Goal: Ask a question

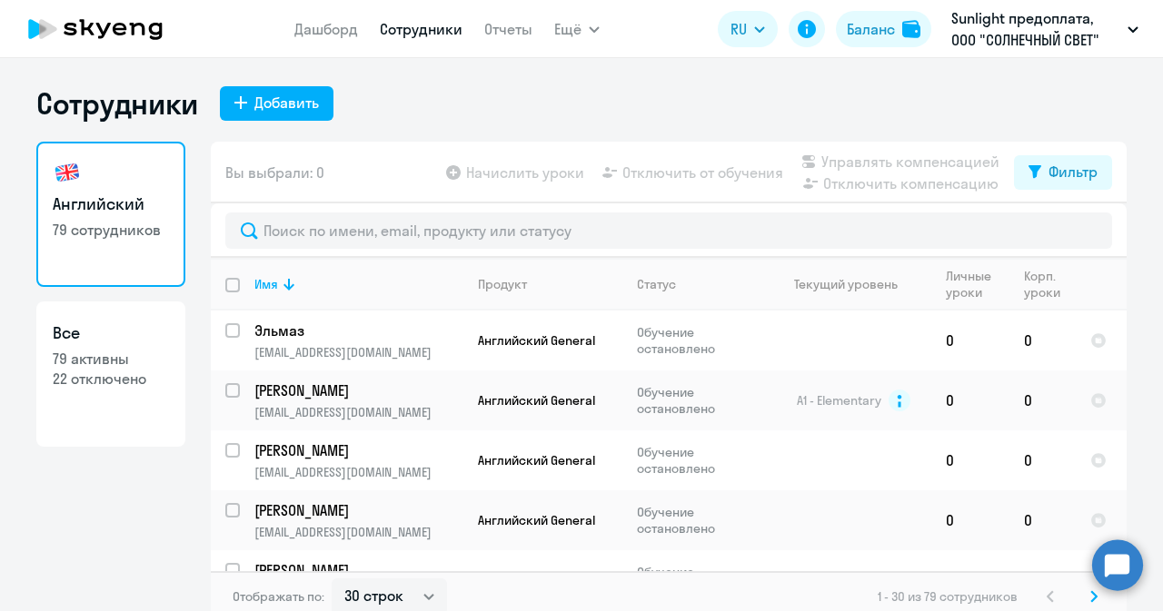
select select "30"
click at [1128, 558] on circle at bounding box center [1117, 565] width 51 height 51
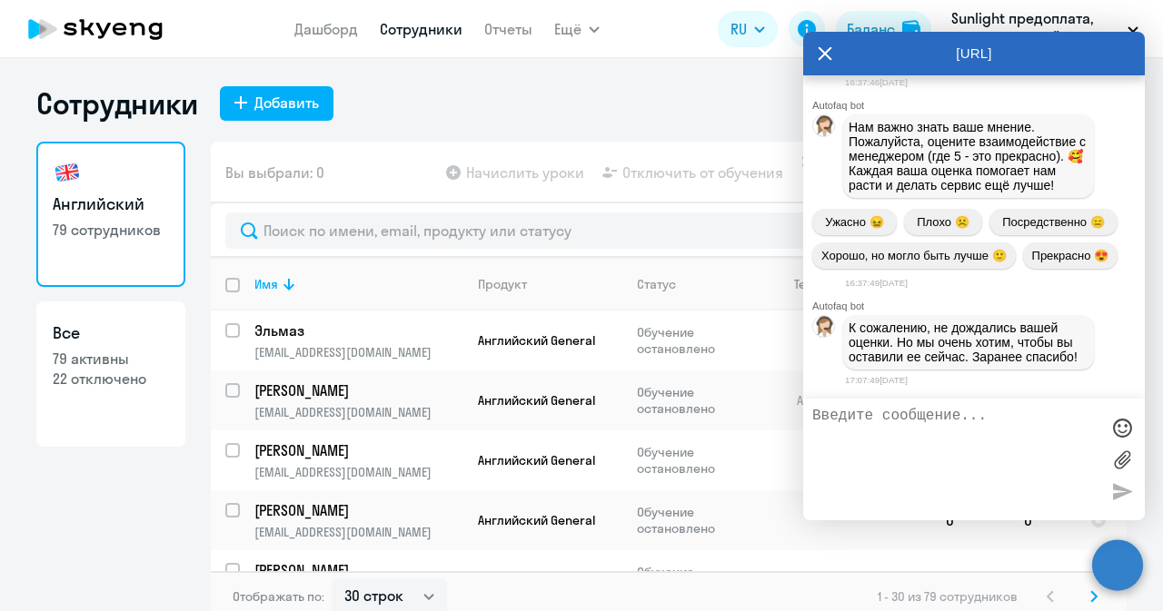
scroll to position [14875, 0]
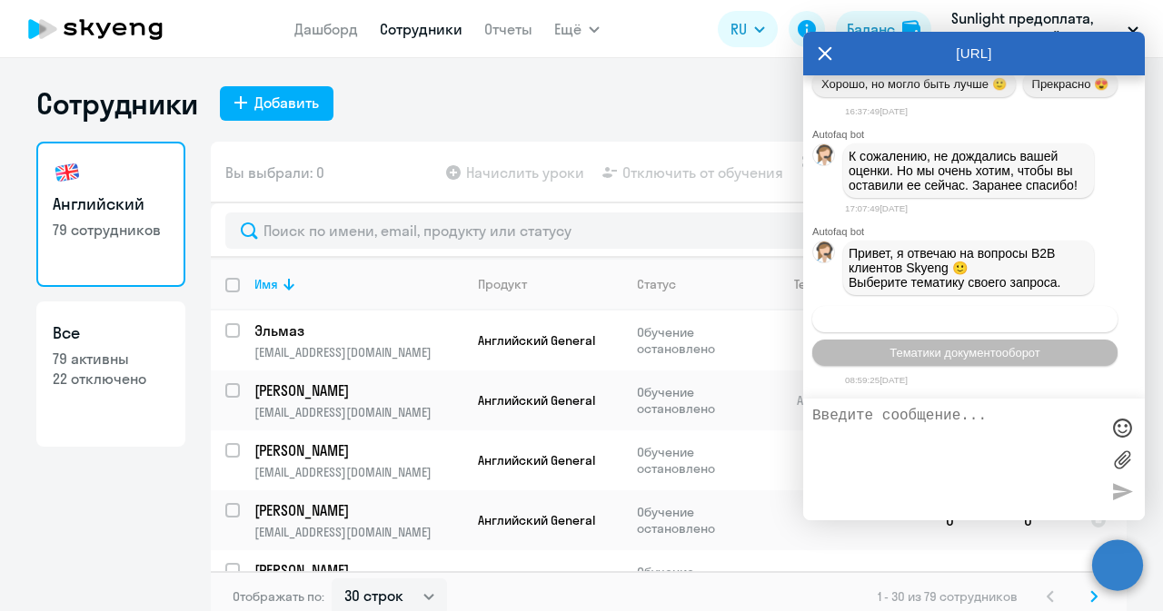
click at [972, 325] on span "Операционное сопровождение" at bounding box center [964, 319] width 171 height 14
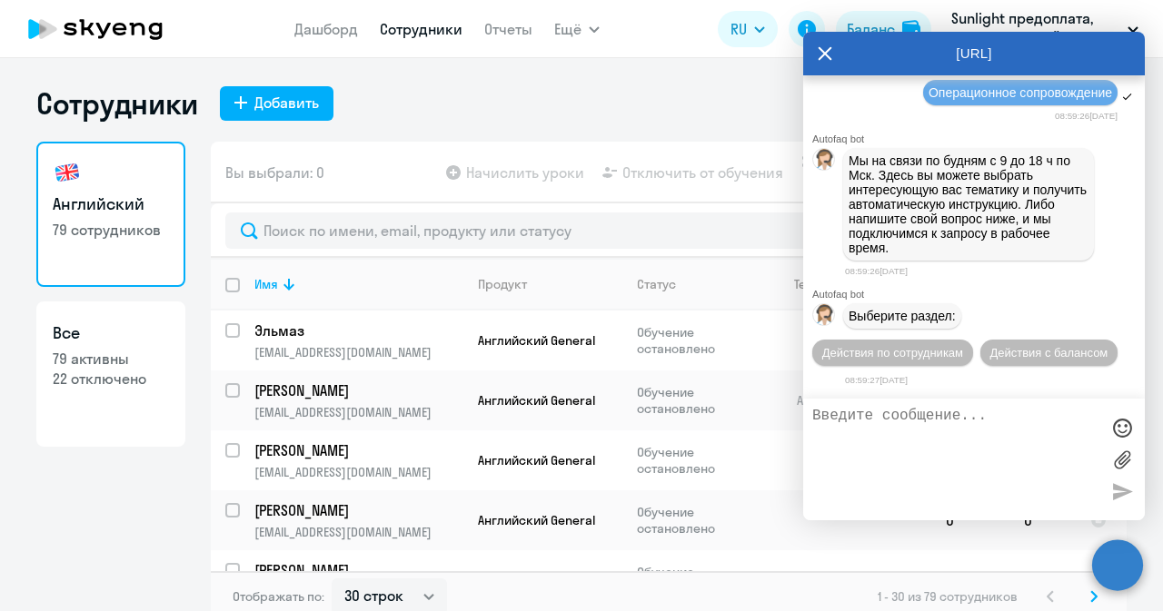
scroll to position [15232, 0]
click at [963, 346] on span "Действия по сотрудникам" at bounding box center [892, 353] width 141 height 14
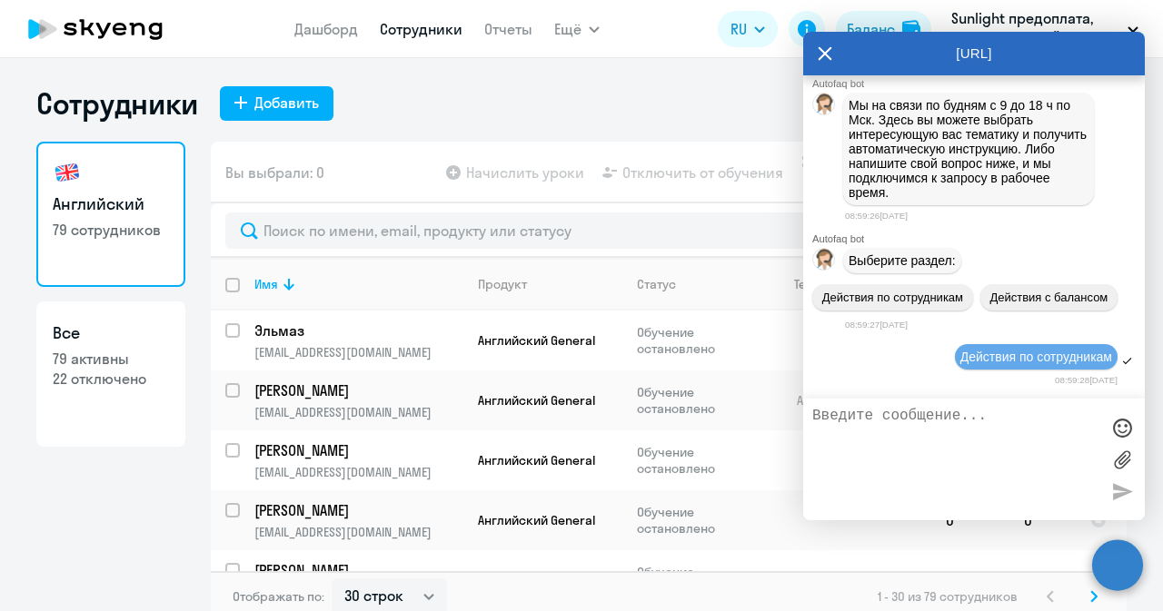
scroll to position [15505, 0]
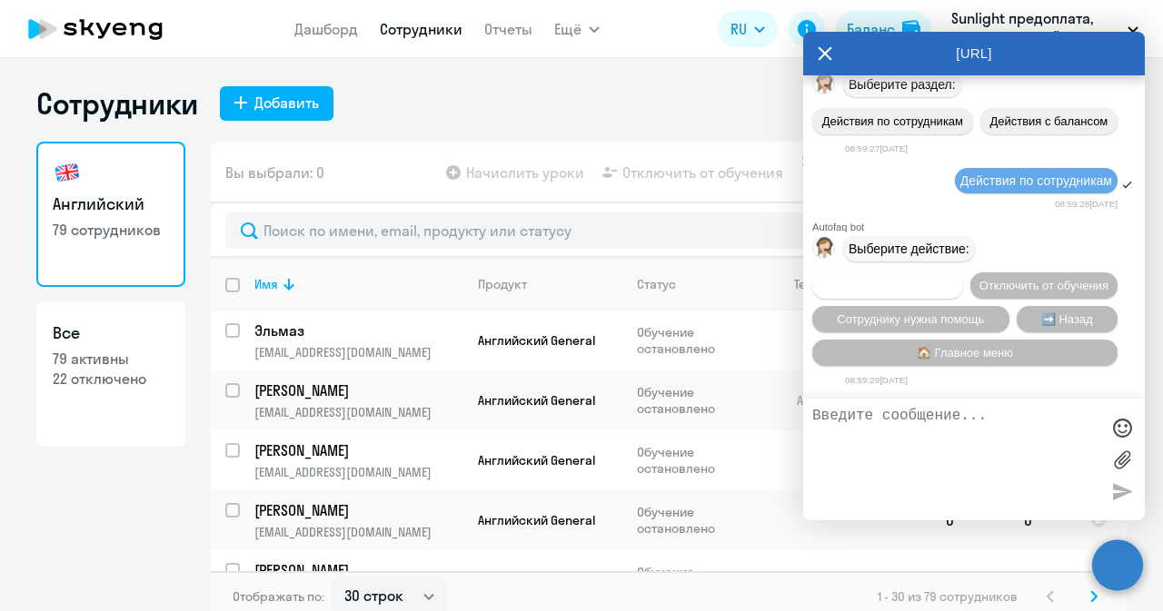
click at [963, 273] on button "Подключить к обучению" at bounding box center [887, 286] width 151 height 26
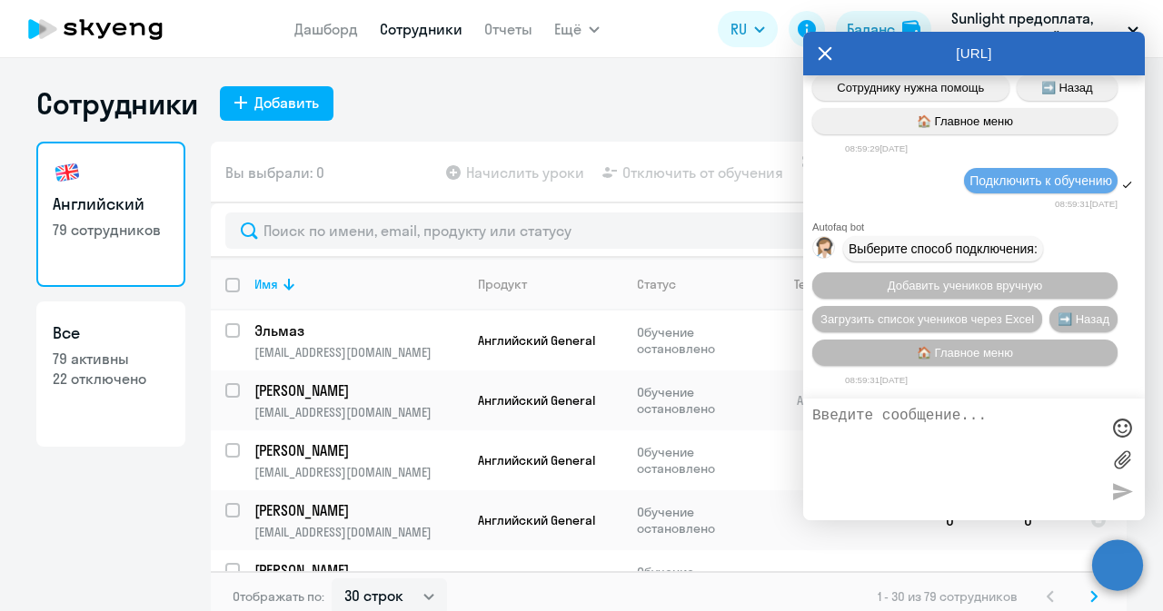
scroll to position [15742, 0]
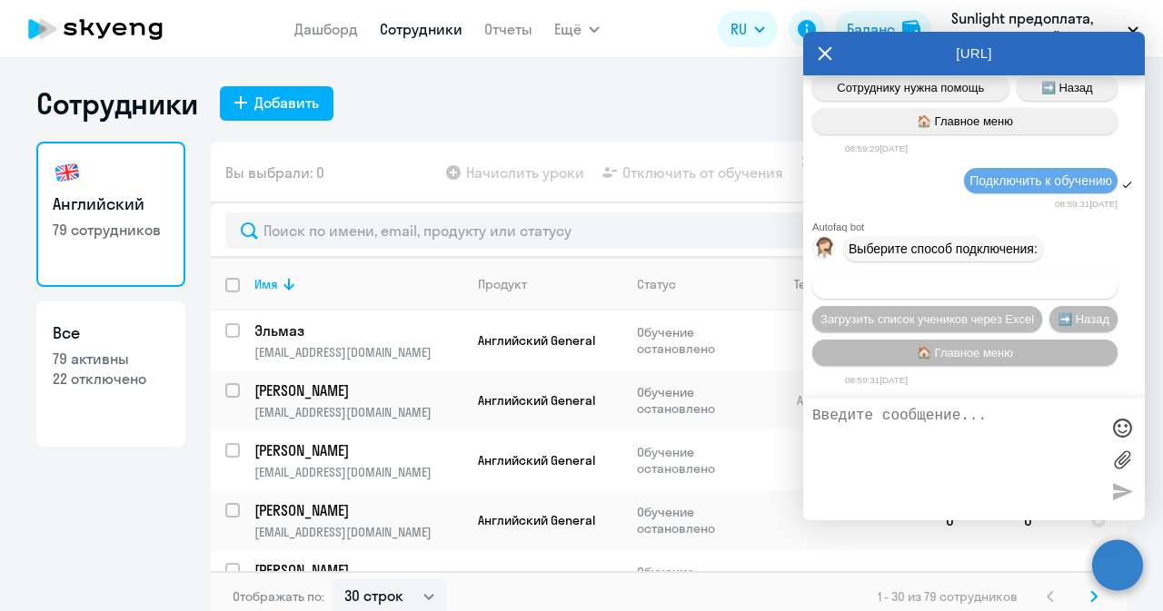
click at [1007, 274] on button "Добавить учеников вручную" at bounding box center [964, 286] width 305 height 26
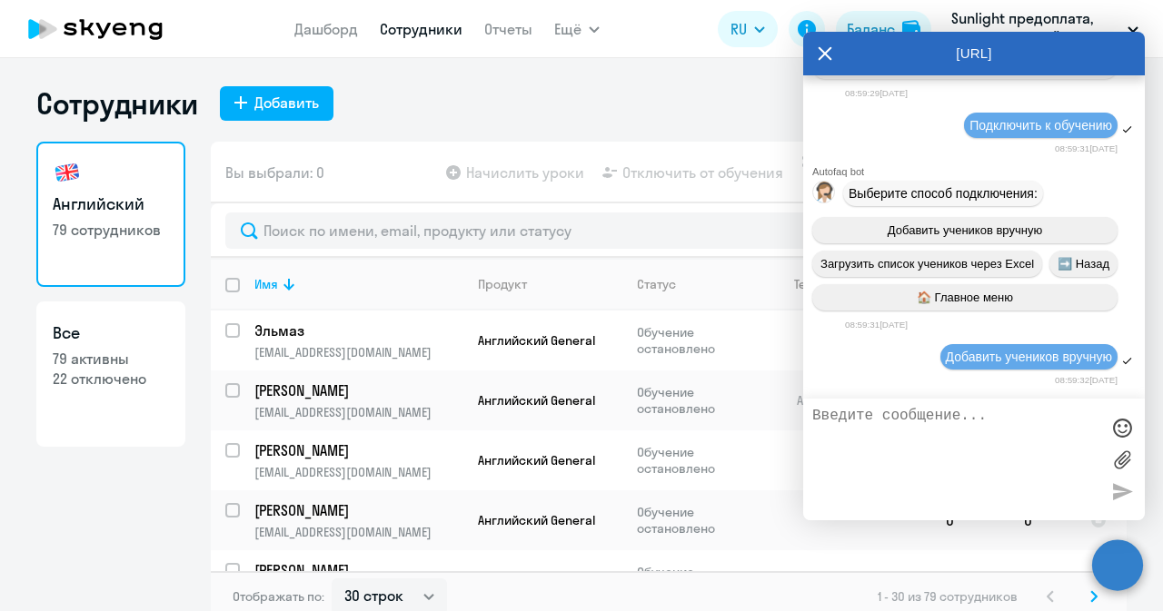
scroll to position [16644, 0]
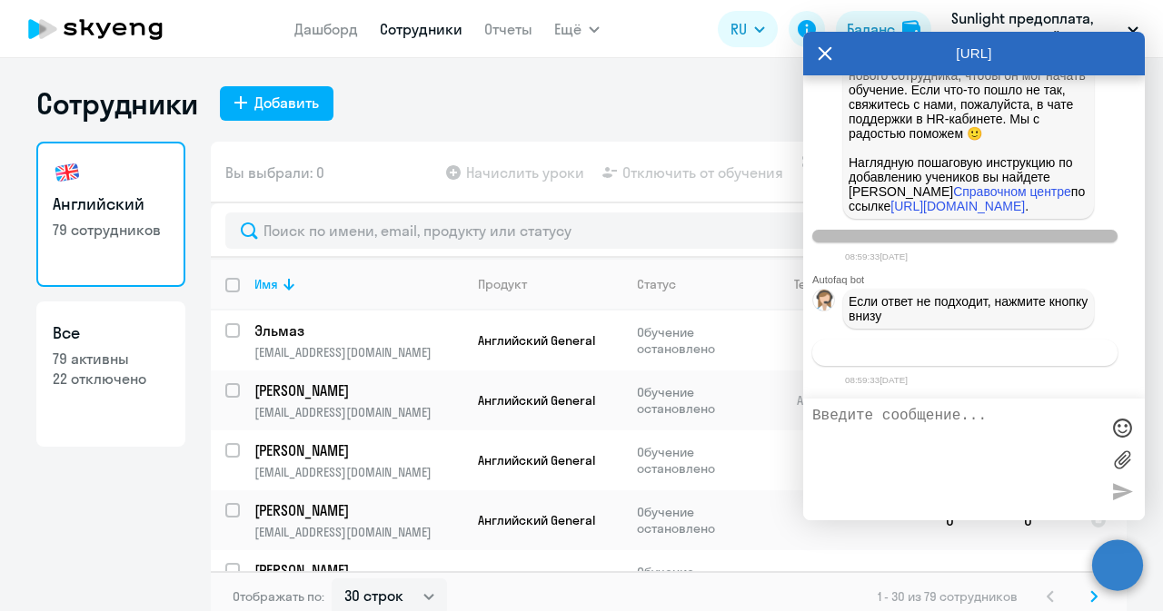
click at [1001, 355] on span "Связаться с менеджером" at bounding box center [964, 353] width 139 height 14
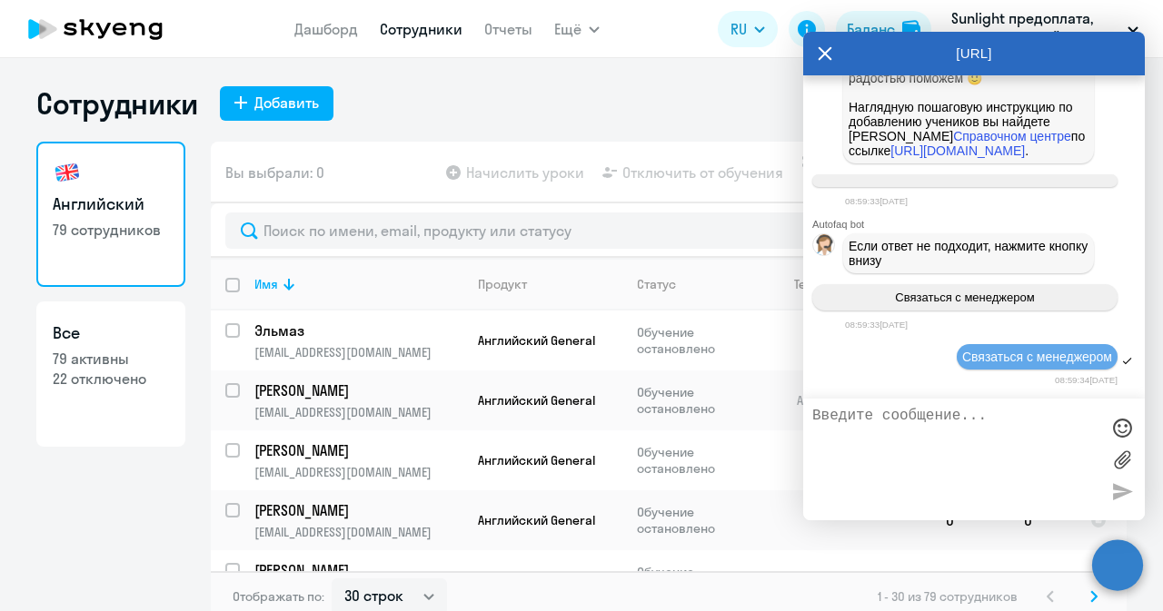
click at [887, 444] on textarea at bounding box center [955, 460] width 287 height 104
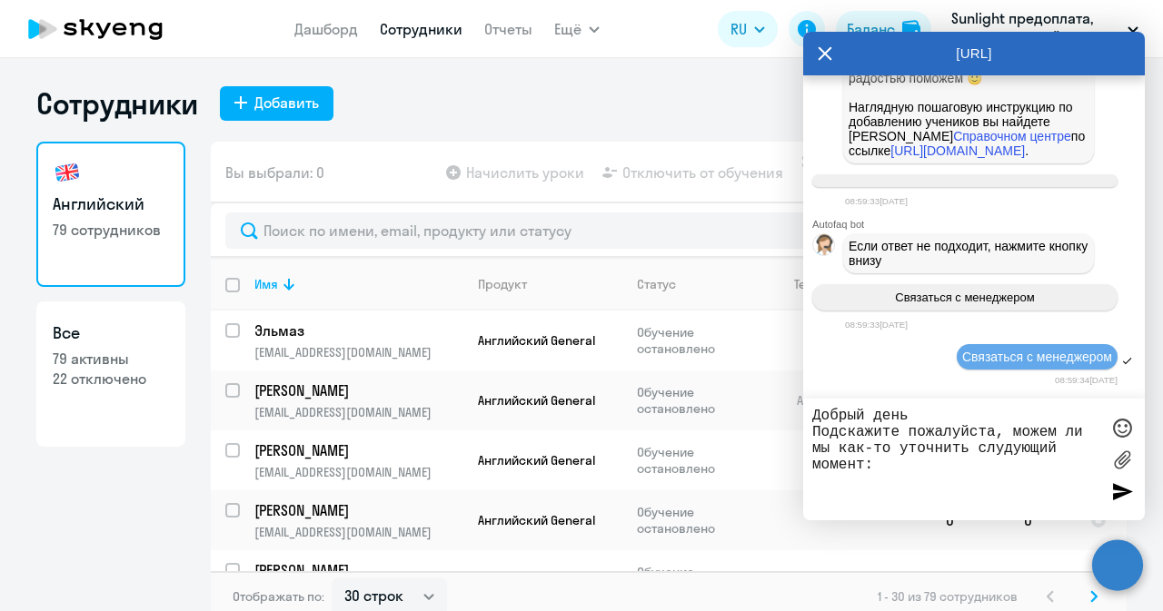
click at [1005, 449] on textarea "Добрый день Подскажите пожалуйста, можем ли мы как-то уточнить слудующий момент:" at bounding box center [955, 460] width 287 height 104
click at [875, 451] on textarea "Добрый день Подскажите пожалуйста, можем ли мы как-то уточнить следующий момент:" at bounding box center [955, 460] width 287 height 104
click at [894, 484] on textarea "Добрый день Подскажите пожалуйста, можем ли мы как-то уточнить следующий момент:" at bounding box center [955, 460] width 287 height 104
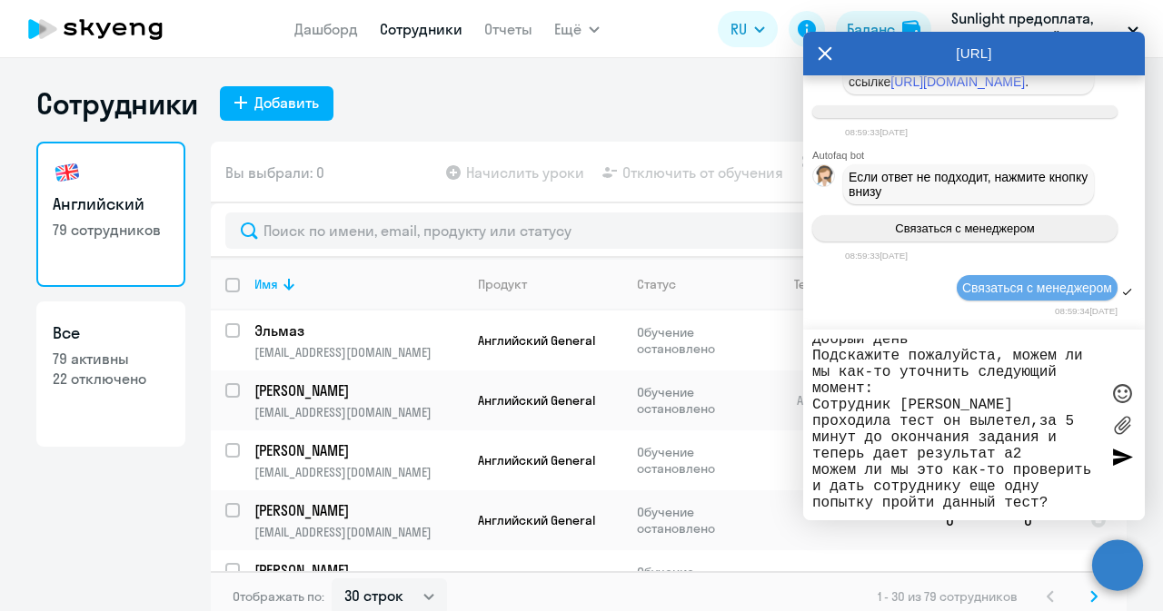
scroll to position [29, 0]
type textarea "Добрый день Подскажите пожалуйста, можем ли мы как-то уточнить следующий момент…"
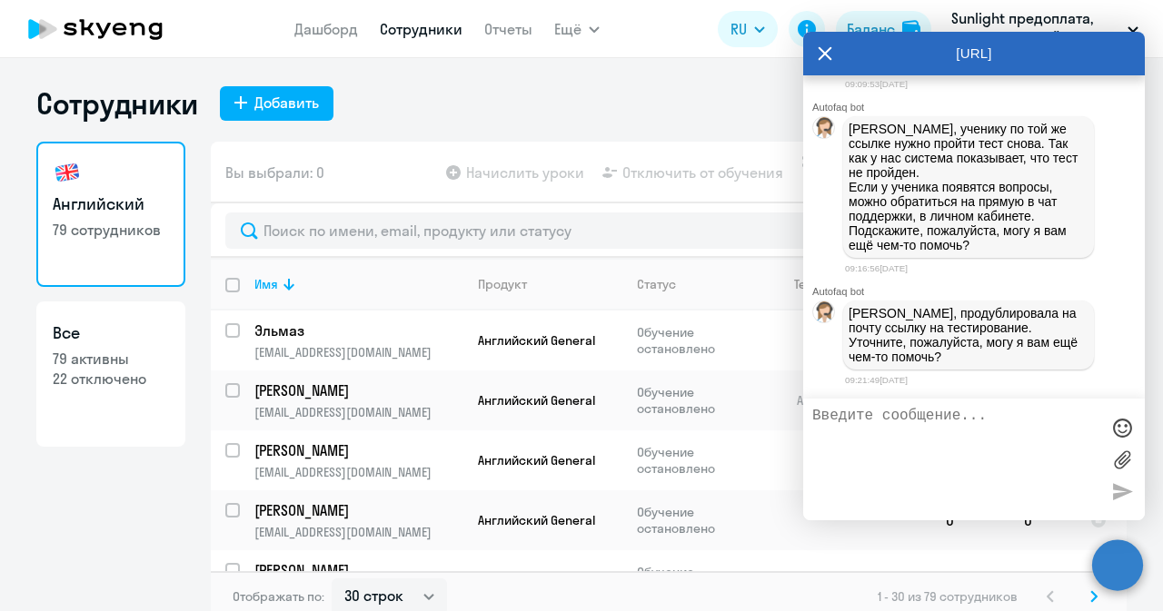
scroll to position [17212, 0]
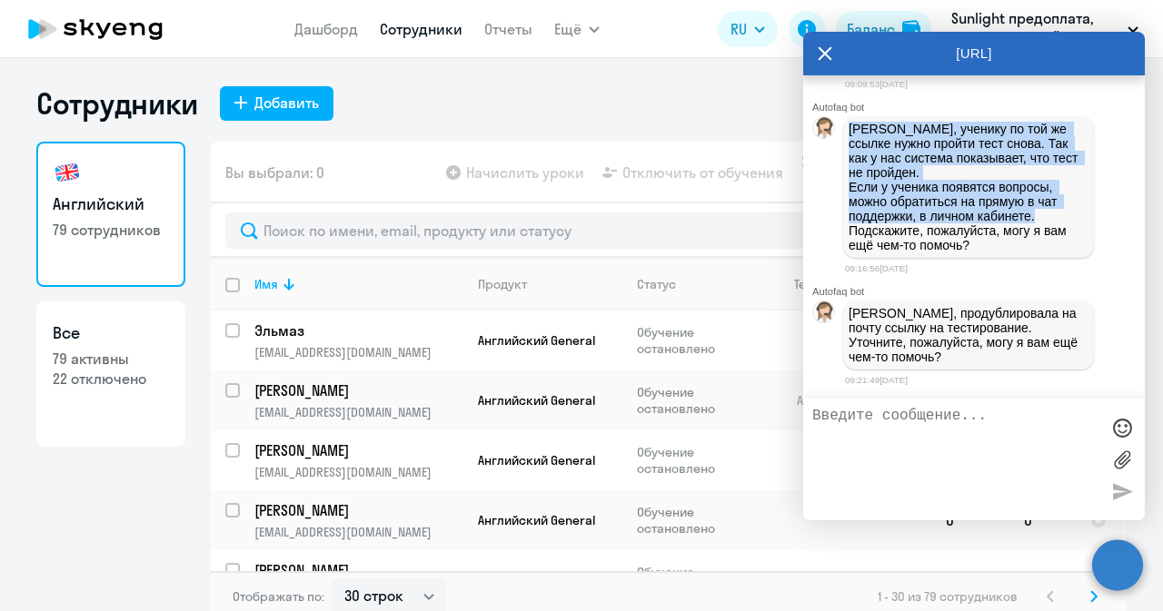
drag, startPoint x: 1033, startPoint y: 310, endPoint x: 842, endPoint y: 221, distance: 210.5
click at [842, 221] on div "[PERSON_NAME], ученику по той же ссылке нужно пройти тест снова. Так как у нас …" at bounding box center [974, 187] width 342 height 149
copy p "[PERSON_NAME], ученику по той же ссылке нужно пройти тест снова. Так как у нас …"
